Goal: Task Accomplishment & Management: Complete application form

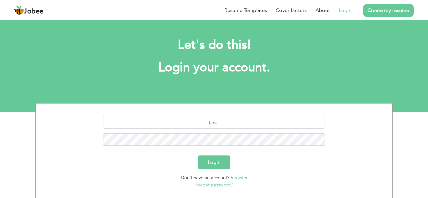
click at [238, 179] on link "Register" at bounding box center [239, 178] width 17 height 6
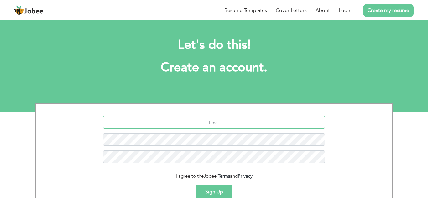
click at [196, 128] on input "text" at bounding box center [214, 122] width 222 height 13
paste input "[EMAIL_ADDRESS][DOMAIN_NAME]"
drag, startPoint x: 183, startPoint y: 123, endPoint x: 221, endPoint y: 122, distance: 37.9
click at [221, 122] on input "[EMAIL_ADDRESS][DOMAIN_NAME]" at bounding box center [214, 122] width 222 height 13
type input "[EMAIL_ADDRESS][DOMAIN_NAME]"
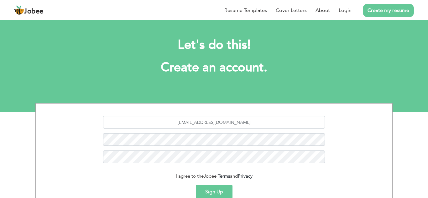
click at [216, 192] on button "Sign Up" at bounding box center [214, 192] width 37 height 14
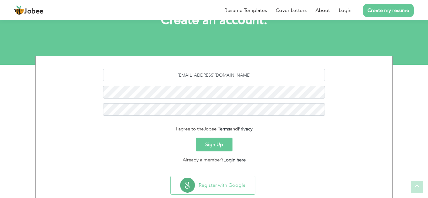
scroll to position [62, 0]
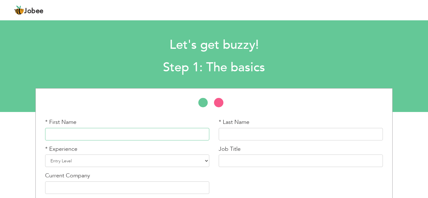
click at [136, 138] on input "text" at bounding box center [127, 134] width 164 height 13
type input "Muhammad"
click at [245, 134] on input "text" at bounding box center [301, 134] width 164 height 13
paste input "Muhammad sufyan"
click at [249, 135] on input "Muhammad sufyan" at bounding box center [301, 134] width 164 height 13
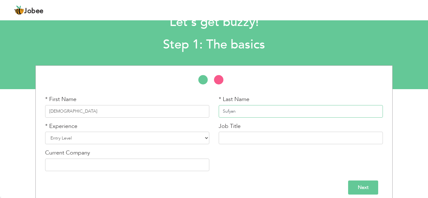
scroll to position [29, 0]
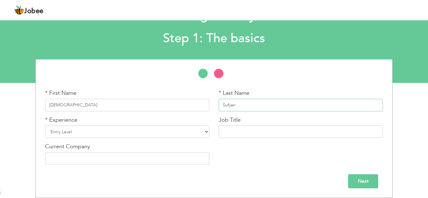
type input "Sufyan"
click at [205, 132] on select "Entry Level Less than 1 Year 1 Year 2 Years 3 Years 4 Years 5 Years 6 Years 7 Y…" at bounding box center [127, 132] width 164 height 13
select select "4"
click at [45, 126] on select "Entry Level Less than 1 Year 1 Year 2 Years 3 Years 4 Years 5 Years 6 Years 7 Y…" at bounding box center [127, 132] width 164 height 13
click at [247, 135] on input "text" at bounding box center [301, 132] width 164 height 13
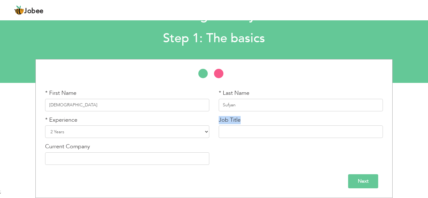
drag, startPoint x: 218, startPoint y: 122, endPoint x: 245, endPoint y: 121, distance: 27.0
click at [245, 121] on div "Job Title" at bounding box center [301, 127] width 164 height 22
copy label "Job Title"
click at [248, 130] on input "text" at bounding box center [301, 132] width 164 height 13
